Goal: Task Accomplishment & Management: Use online tool/utility

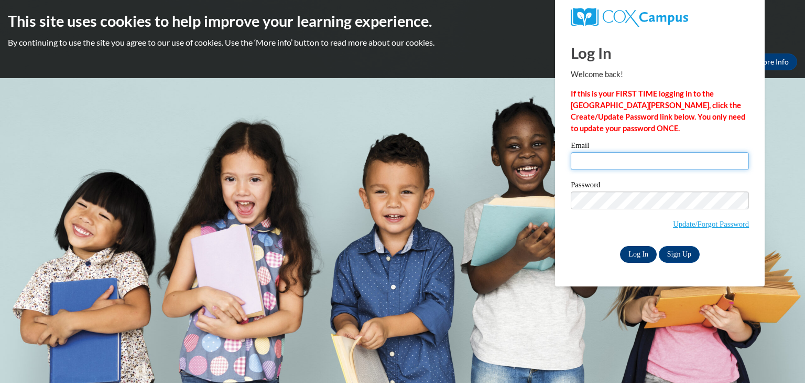
type input "jas2215242@maricopa.edu"
click at [626, 248] on input "Log In" at bounding box center [638, 254] width 37 height 17
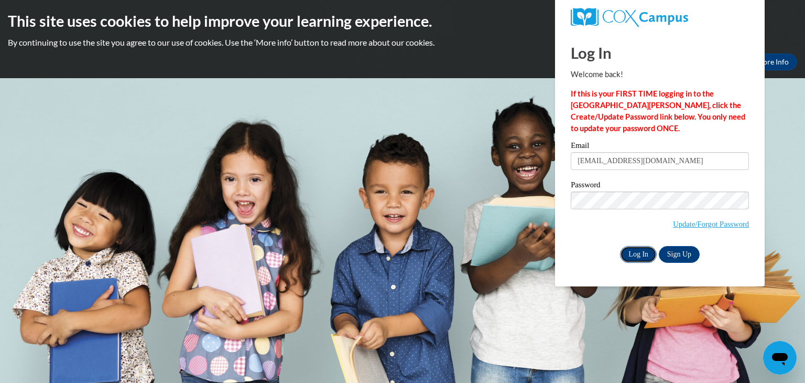
click at [631, 252] on input "Log In" at bounding box center [638, 254] width 37 height 17
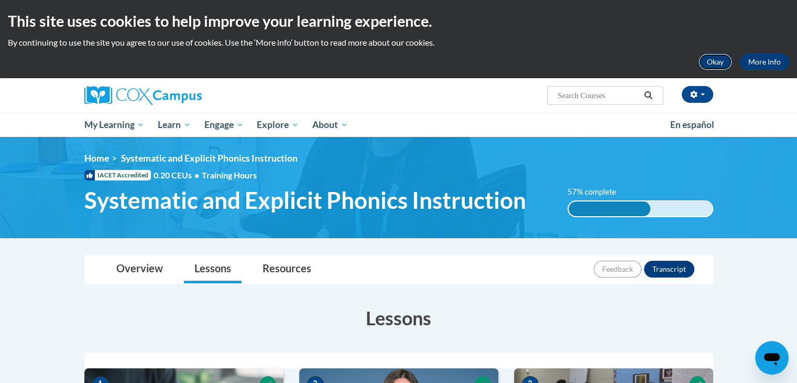
click at [719, 59] on button "Okay" at bounding box center [716, 61] width 34 height 17
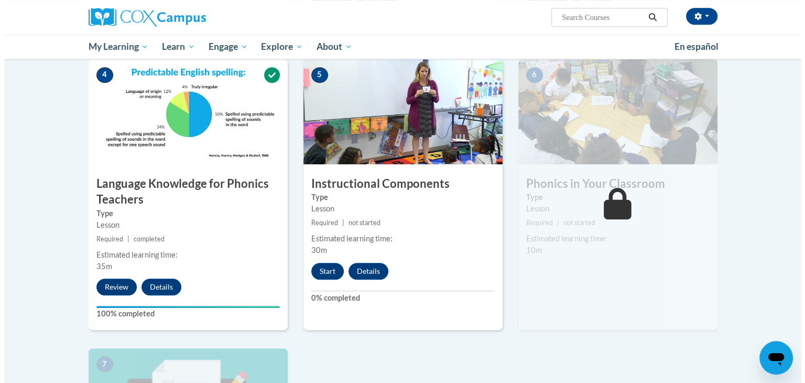
scroll to position [516, 0]
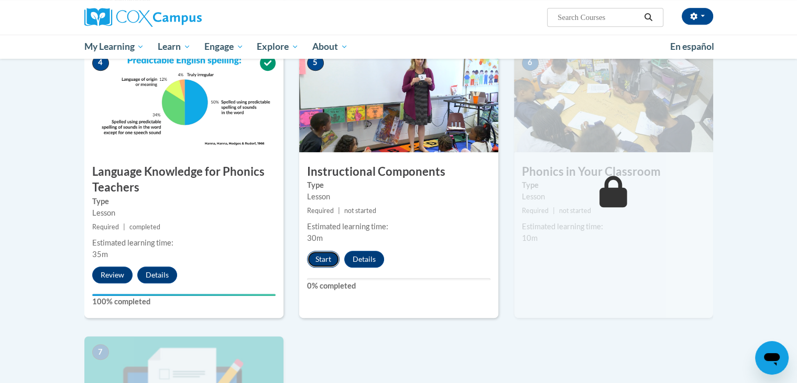
click at [337, 257] on button "Start" at bounding box center [323, 259] width 32 height 17
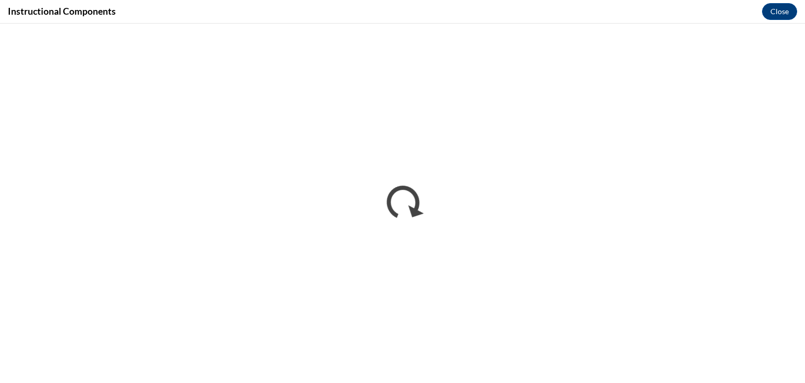
scroll to position [0, 0]
